Goal: Navigation & Orientation: Find specific page/section

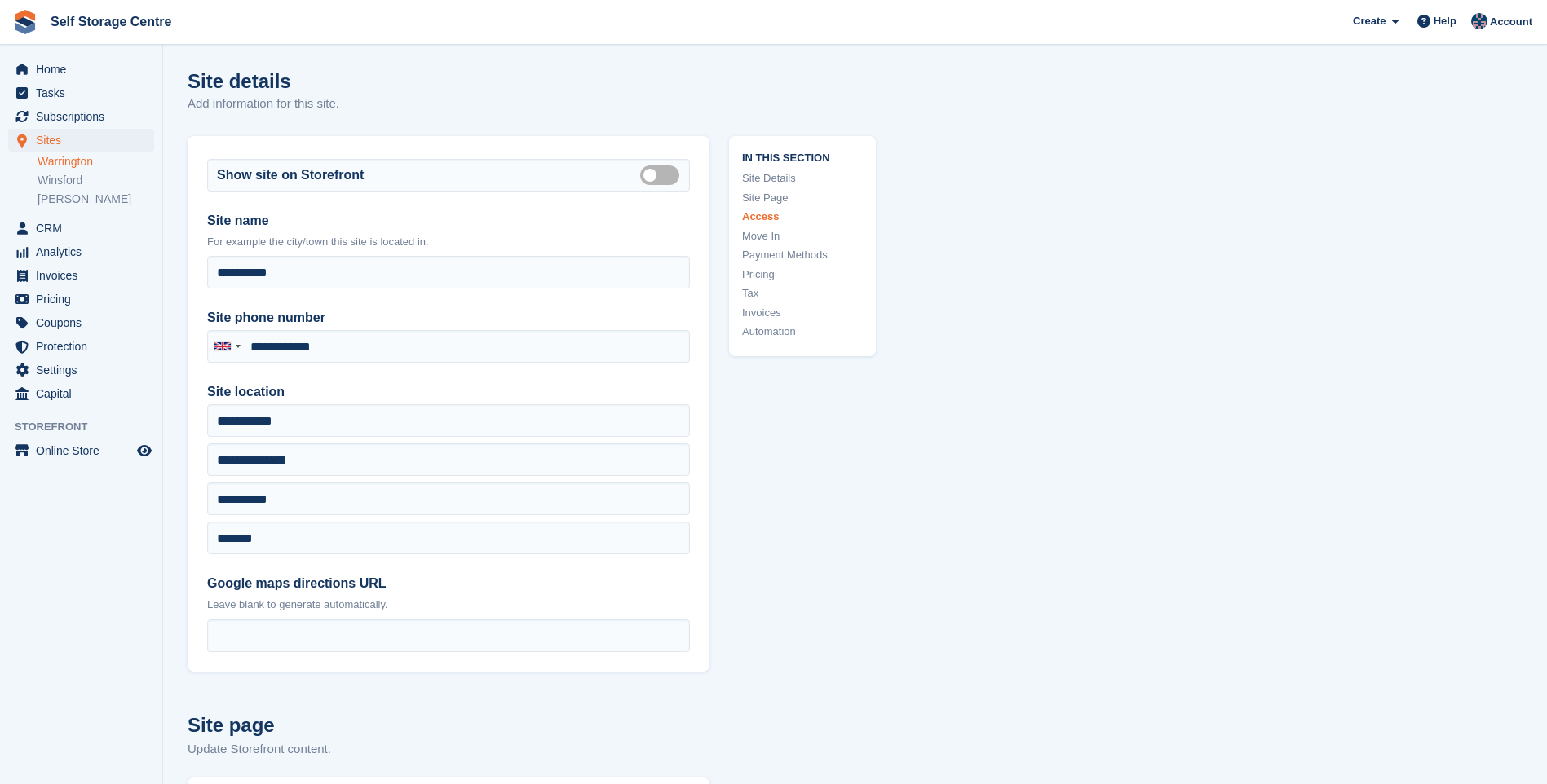
scroll to position [4077, 0]
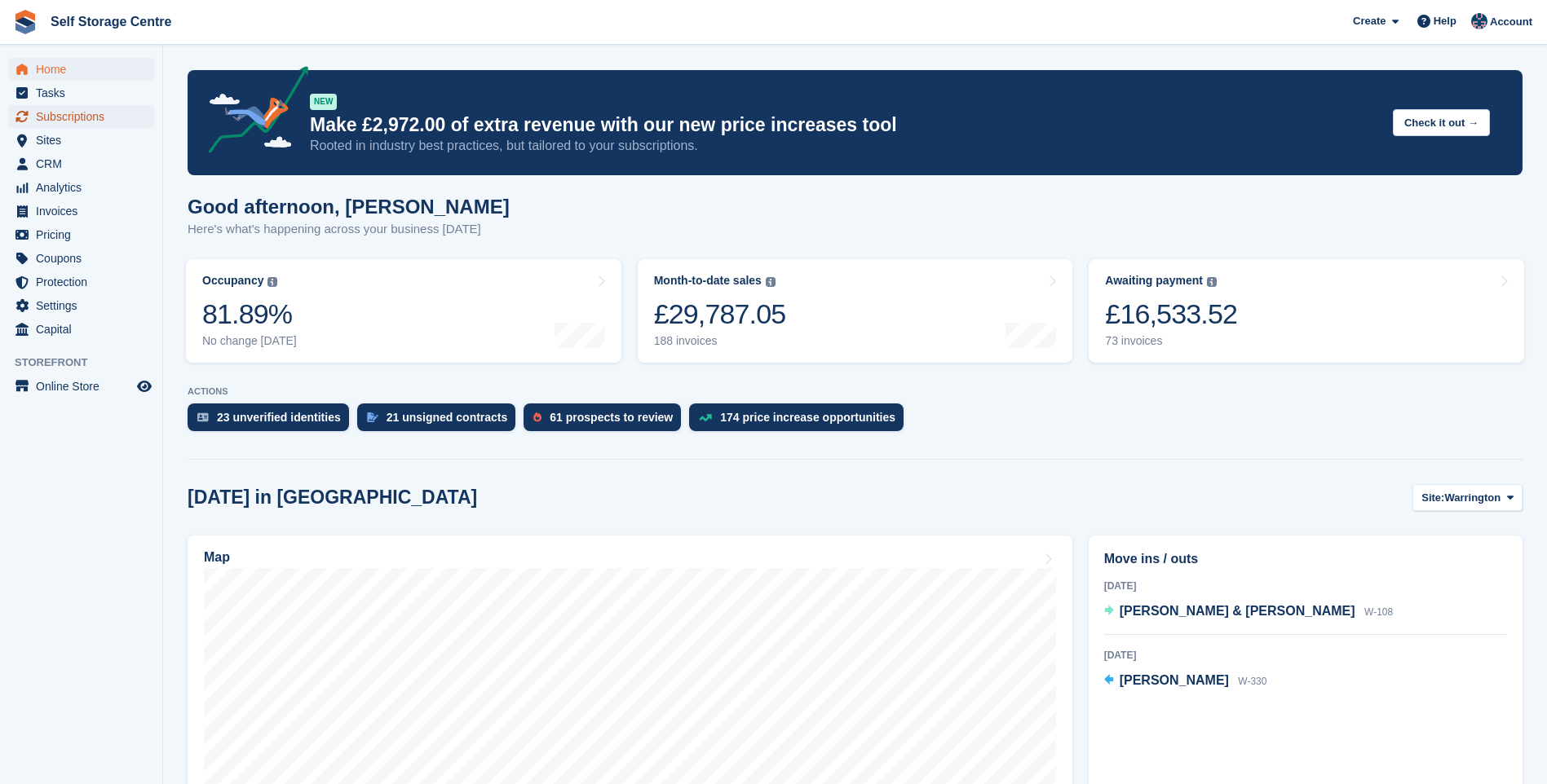
click at [88, 118] on span "Subscriptions" at bounding box center [85, 116] width 98 height 23
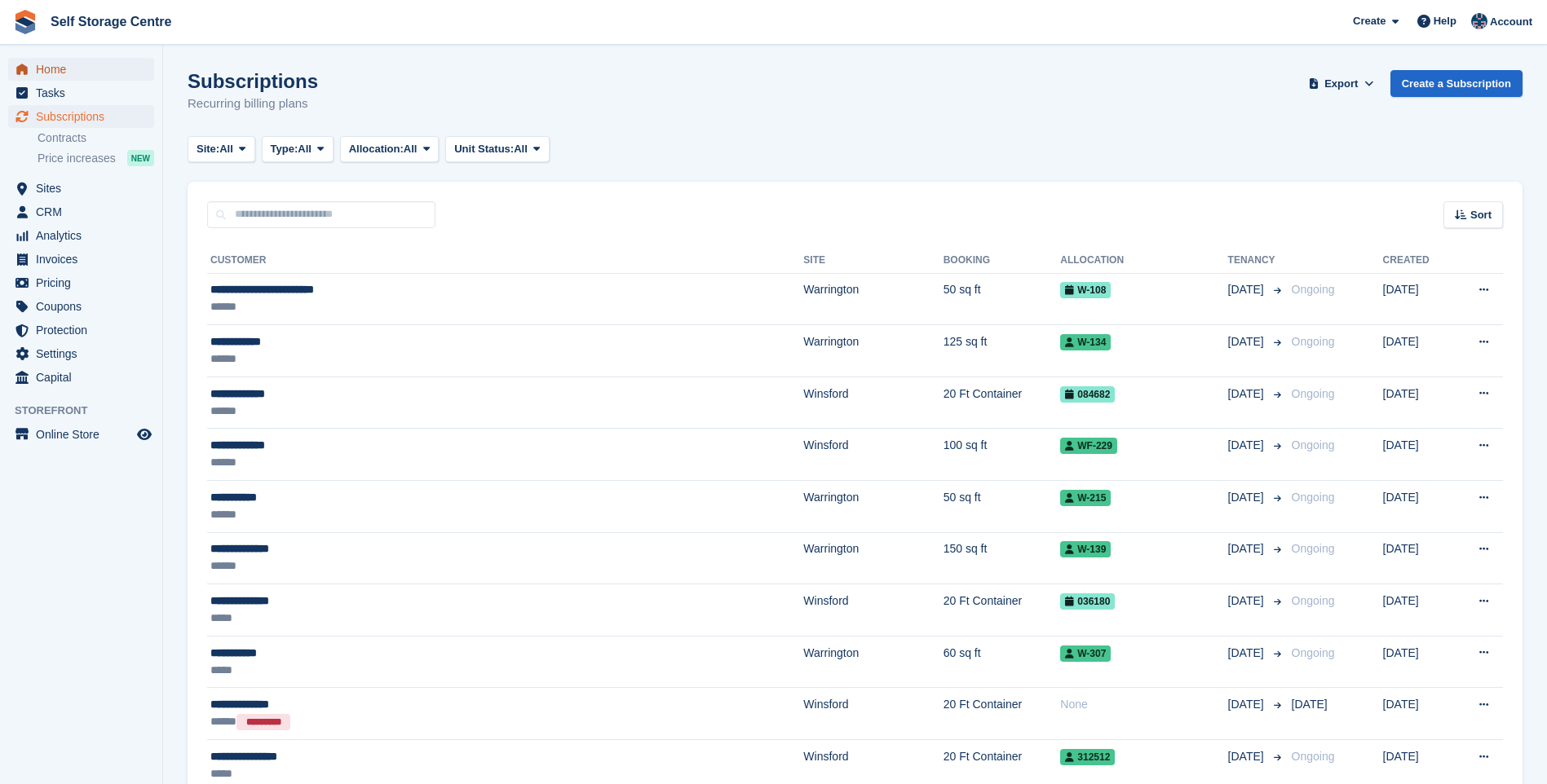
drag, startPoint x: 0, startPoint y: 0, endPoint x: 54, endPoint y: 70, distance: 88.4
click at [54, 70] on span "Home" at bounding box center [85, 69] width 98 height 23
